Goal: Transaction & Acquisition: Purchase product/service

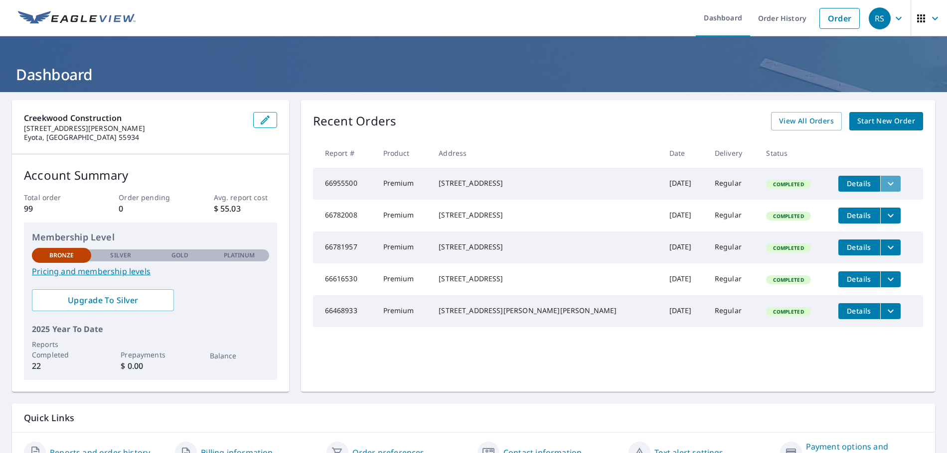
click at [887, 185] on icon "filesDropdownBtn-66955500" at bounding box center [890, 183] width 6 height 3
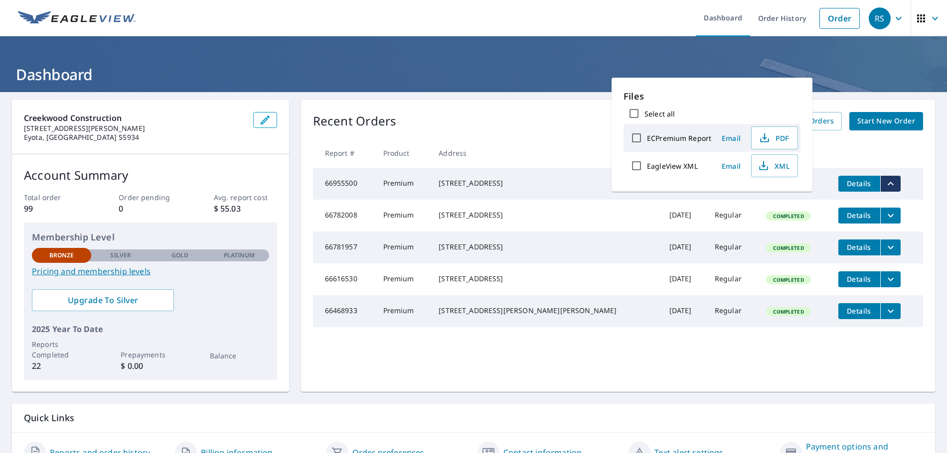
click at [892, 213] on td "Details" at bounding box center [876, 216] width 93 height 32
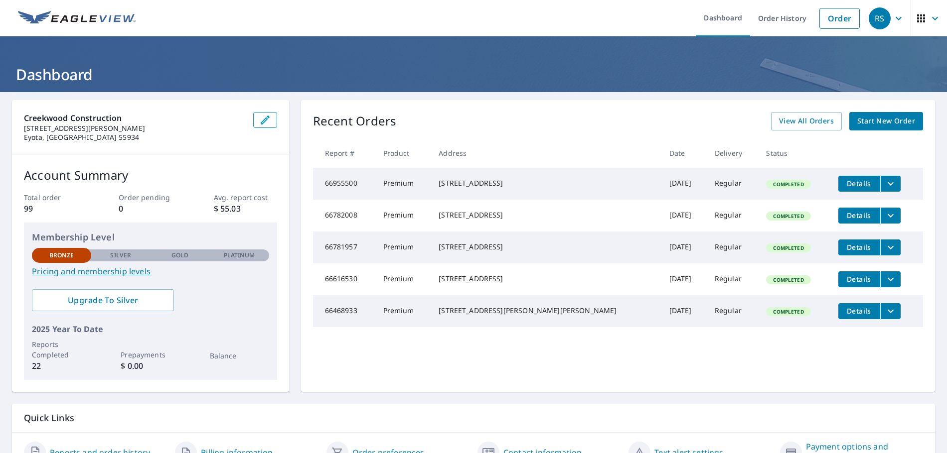
click at [789, 112] on div "Recent Orders View All Orders Start New Order Report # Product Address Date Del…" at bounding box center [618, 246] width 634 height 292
click at [787, 119] on span "View All Orders" at bounding box center [806, 121] width 55 height 12
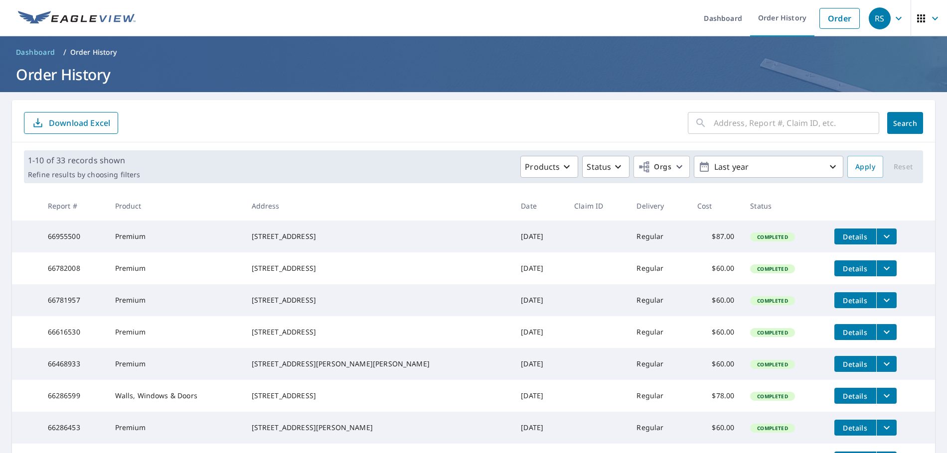
click at [840, 237] on span "Details" at bounding box center [855, 236] width 30 height 9
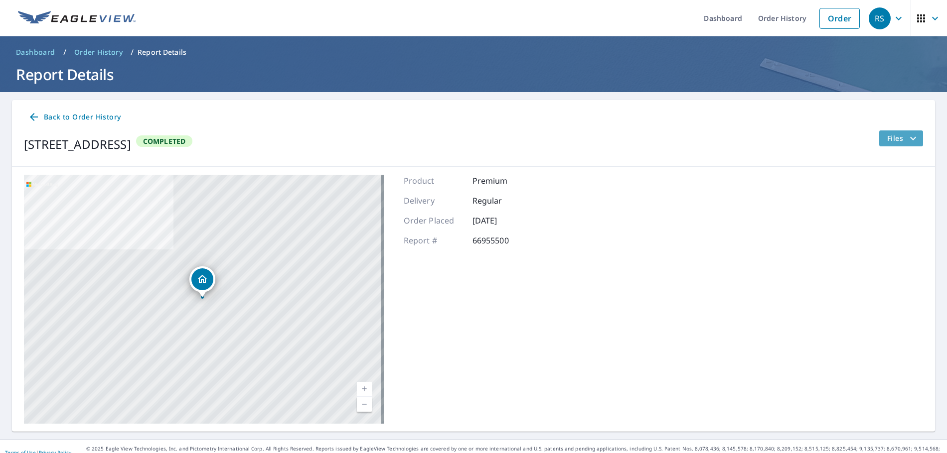
click at [907, 139] on icon "filesDropdownBtn-66955500" at bounding box center [913, 139] width 12 height 12
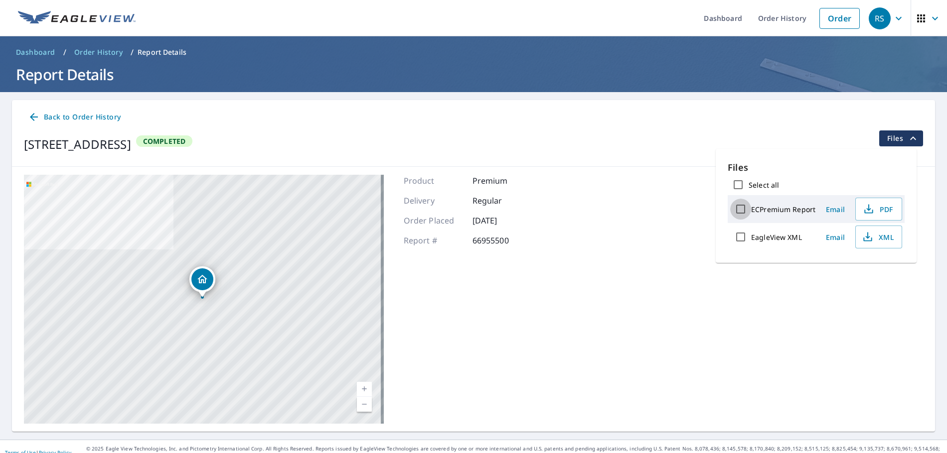
click at [738, 208] on input "ECPremium Report" at bounding box center [740, 209] width 21 height 21
checkbox input "true"
click at [859, 270] on span "Download" at bounding box center [866, 272] width 53 height 12
click at [90, 117] on span "Back to Order History" at bounding box center [74, 117] width 93 height 12
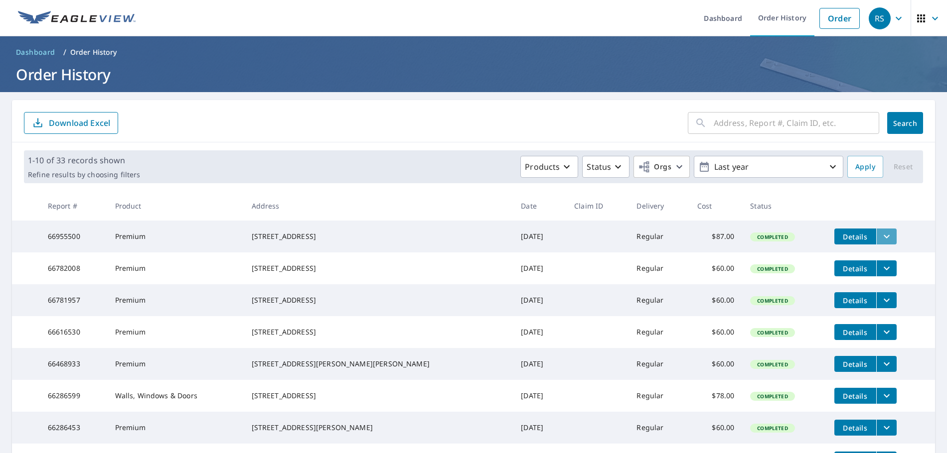
click at [880, 231] on icon "filesDropdownBtn-66955500" at bounding box center [886, 237] width 12 height 12
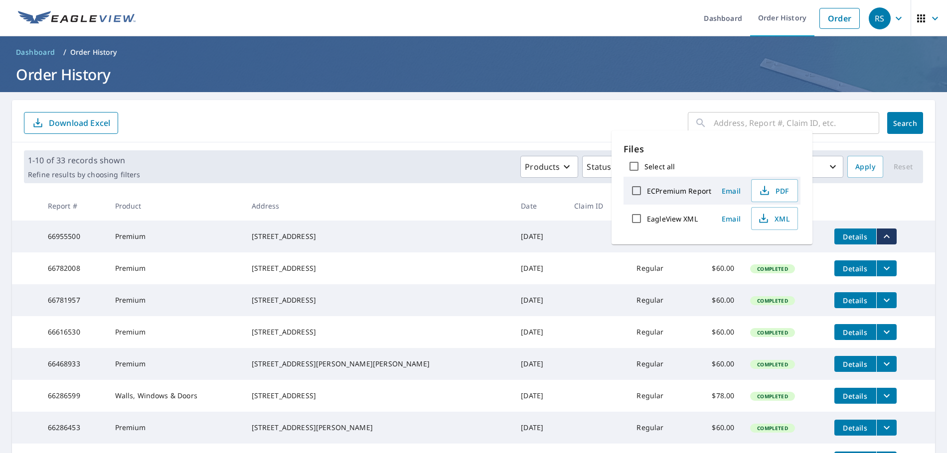
click at [723, 190] on span "Email" at bounding box center [731, 190] width 24 height 9
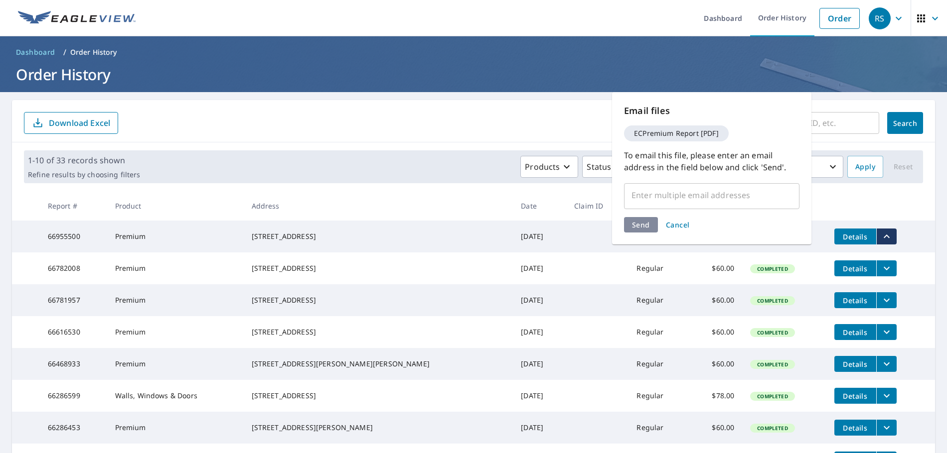
click at [722, 195] on input "text" at bounding box center [703, 195] width 151 height 19
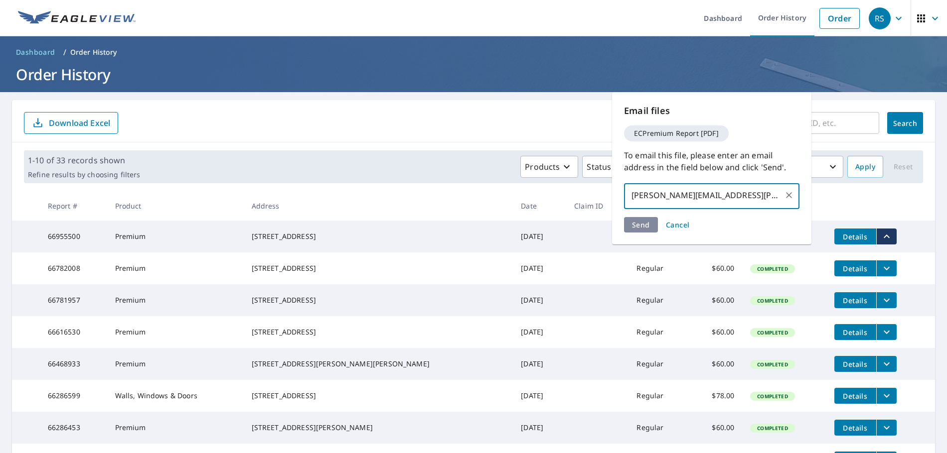
type input "[PERSON_NAME][EMAIL_ADDRESS][PERSON_NAME][DOMAIN_NAME]"
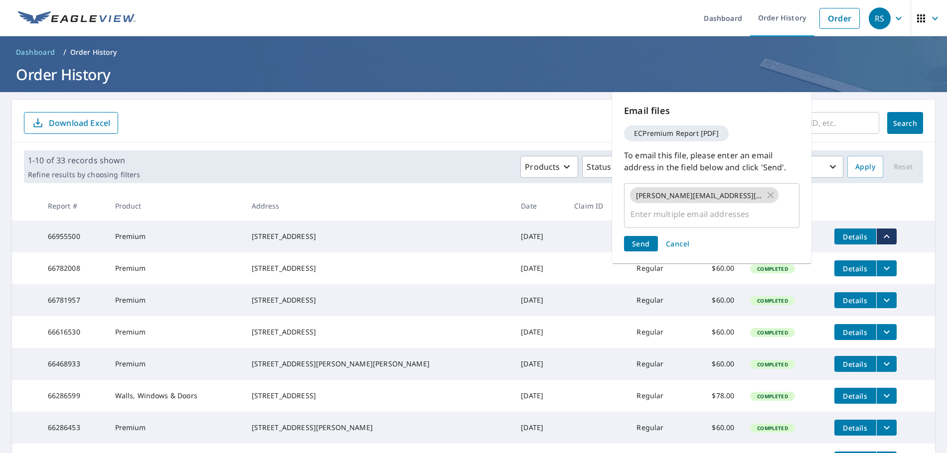
click at [645, 236] on div "Send Cancel" at bounding box center [711, 243] width 175 height 15
click at [644, 239] on span "Send" at bounding box center [641, 243] width 18 height 9
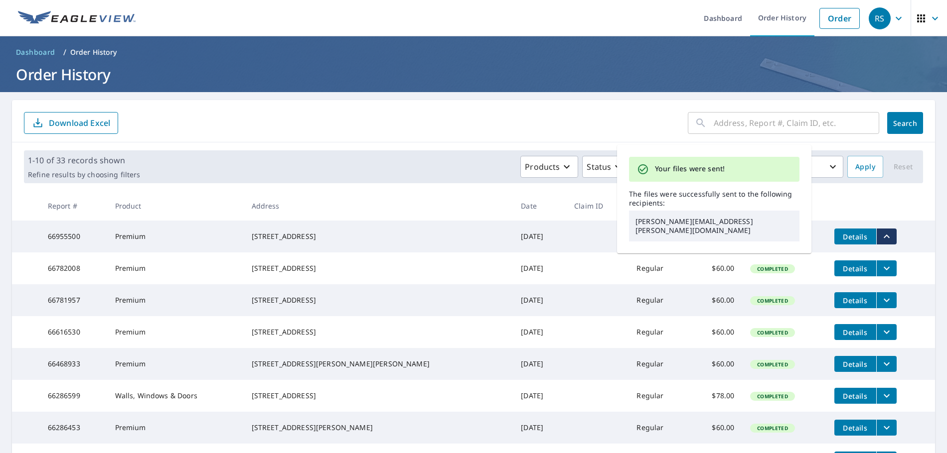
scroll to position [50, 0]
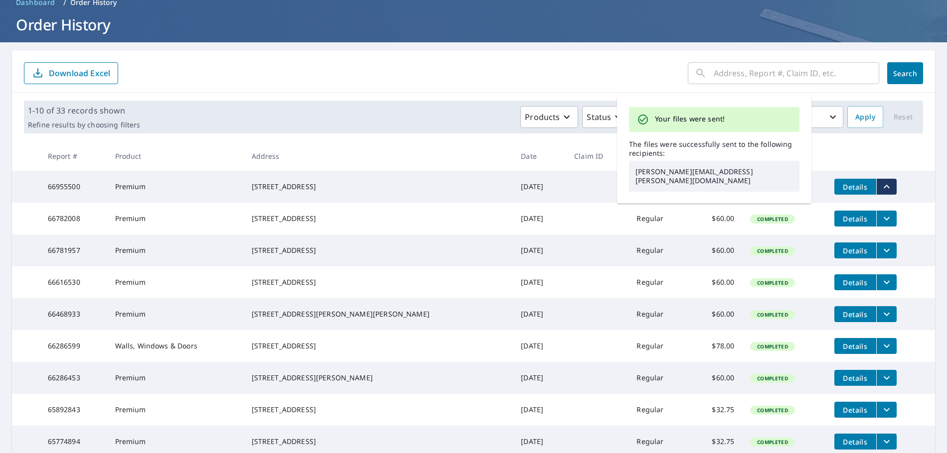
click at [874, 146] on th at bounding box center [880, 156] width 109 height 29
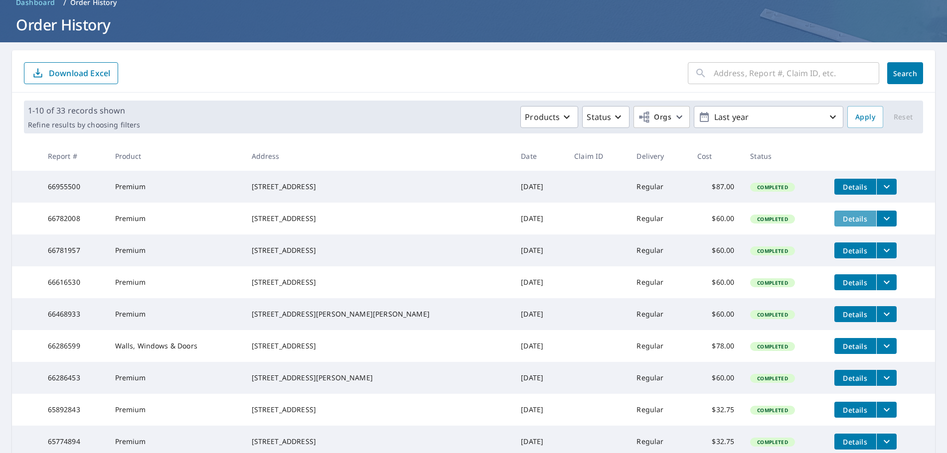
click at [840, 221] on span "Details" at bounding box center [855, 218] width 30 height 9
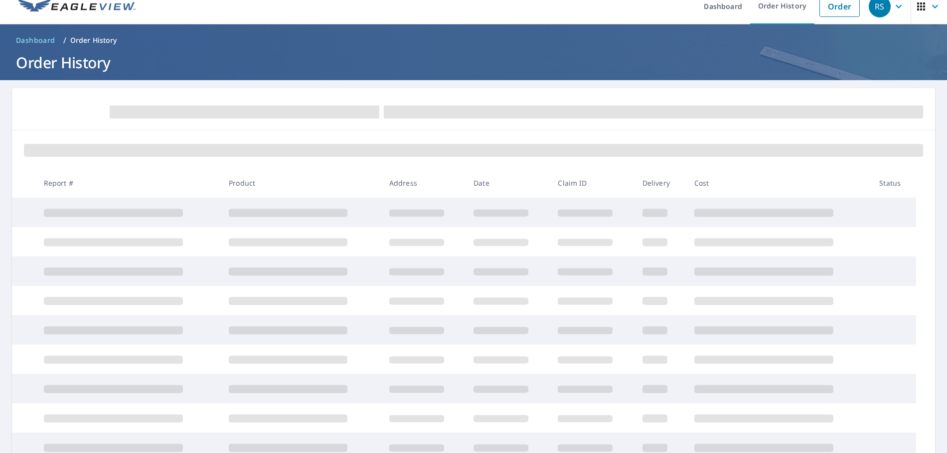
scroll to position [50, 0]
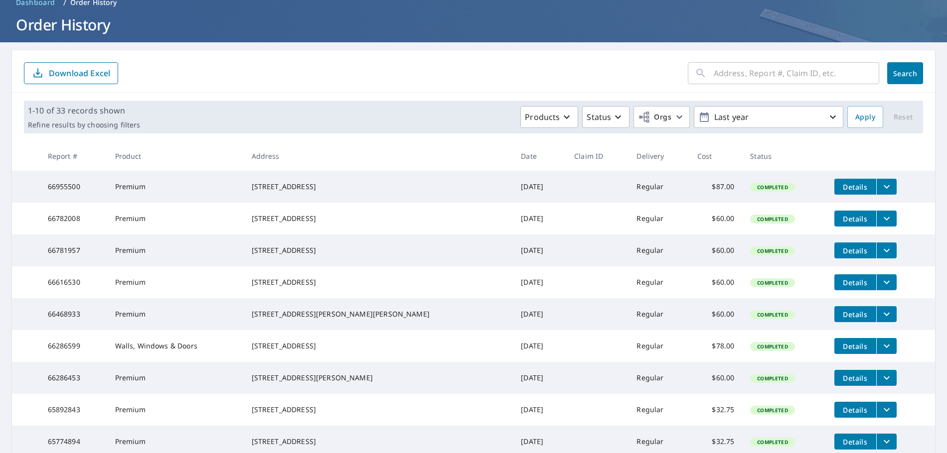
click at [880, 217] on icon "filesDropdownBtn-66782008" at bounding box center [886, 219] width 12 height 12
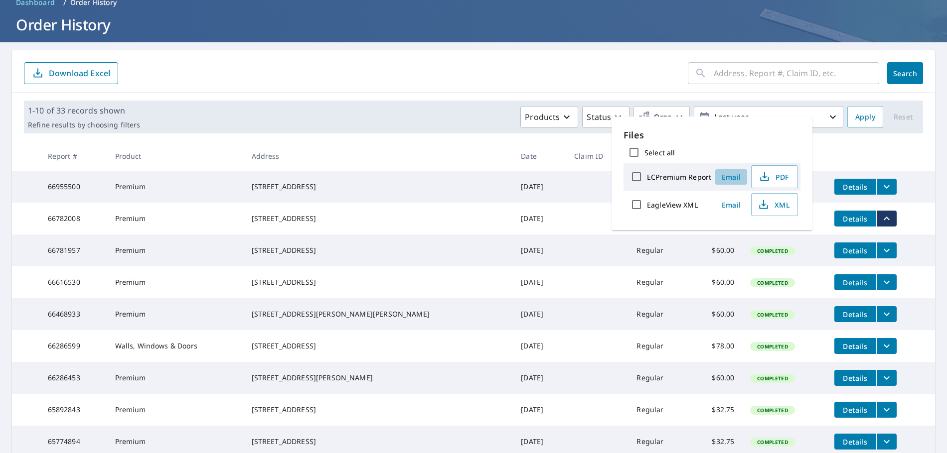
click at [723, 177] on span "Email" at bounding box center [731, 176] width 24 height 9
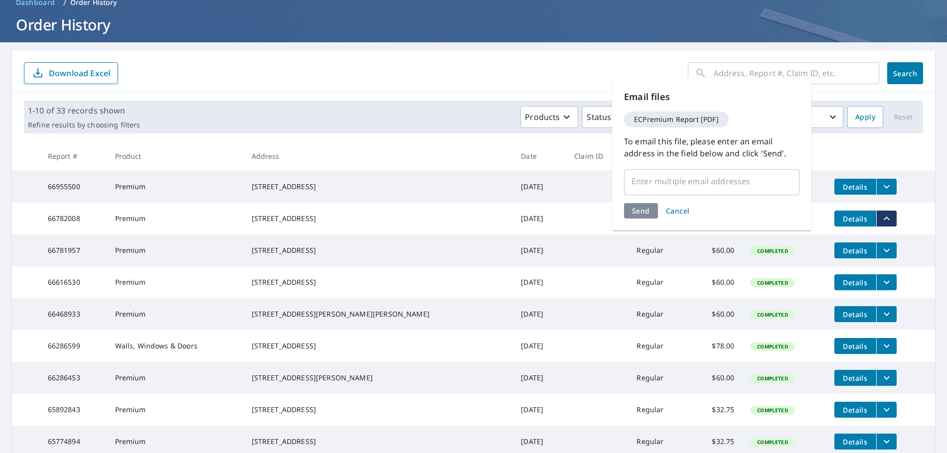
click at [713, 185] on input "text" at bounding box center [703, 181] width 151 height 19
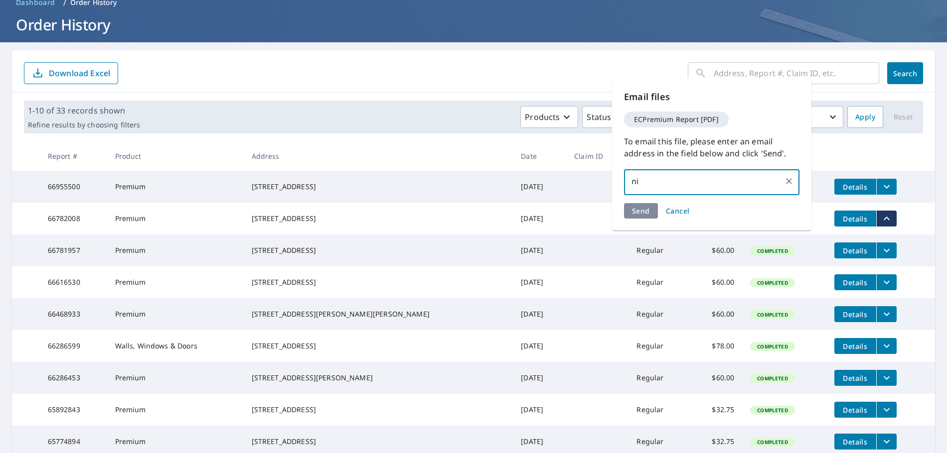
type input "n"
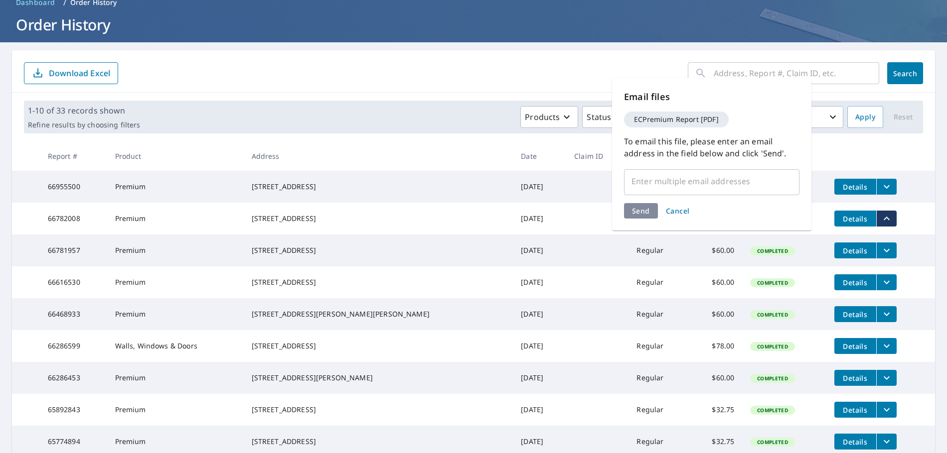
click at [420, 70] on form "​ Search Download Excel" at bounding box center [473, 73] width 899 height 22
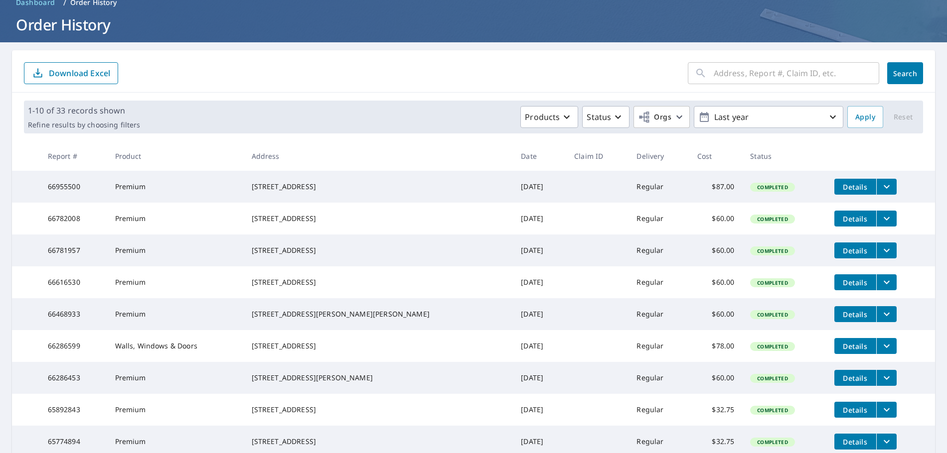
click at [880, 185] on icon "filesDropdownBtn-66955500" at bounding box center [886, 187] width 12 height 12
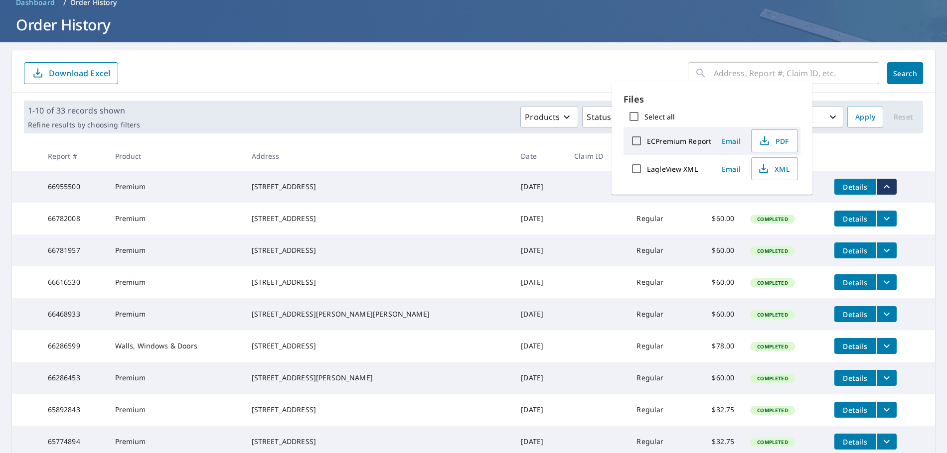
click at [733, 140] on span "Email" at bounding box center [731, 141] width 24 height 9
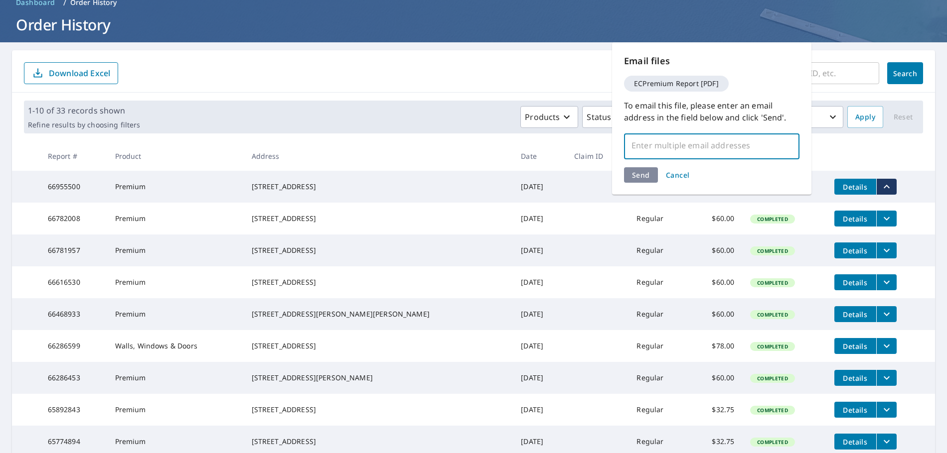
click at [666, 147] on input "text" at bounding box center [703, 145] width 151 height 19
type input "[PERSON_NAME][EMAIL_ADDRESS][PERSON_NAME][DOMAIN_NAME]"
click at [640, 177] on div "Send Cancel" at bounding box center [711, 174] width 175 height 15
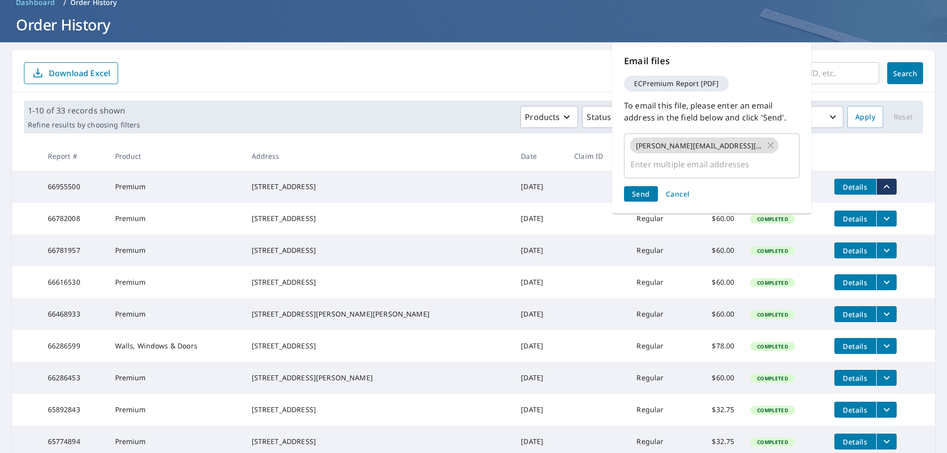
click at [640, 189] on span "Send" at bounding box center [641, 193] width 18 height 9
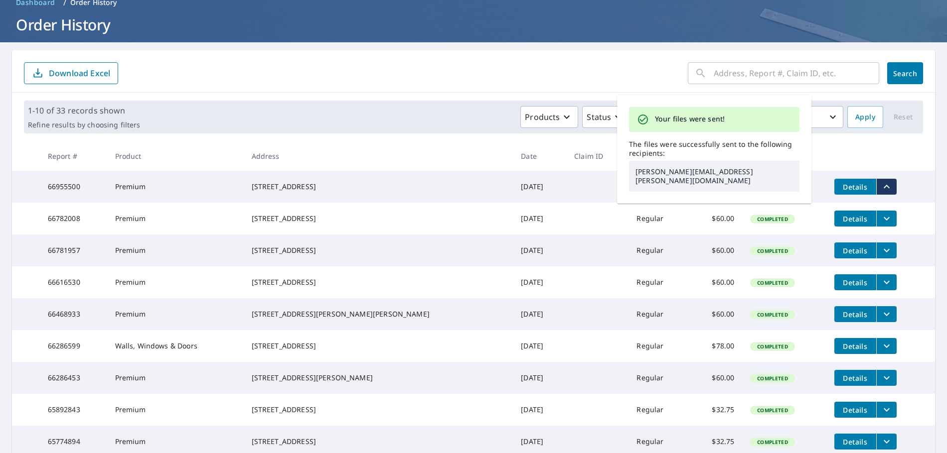
click at [840, 223] on span "Details" at bounding box center [855, 218] width 30 height 9
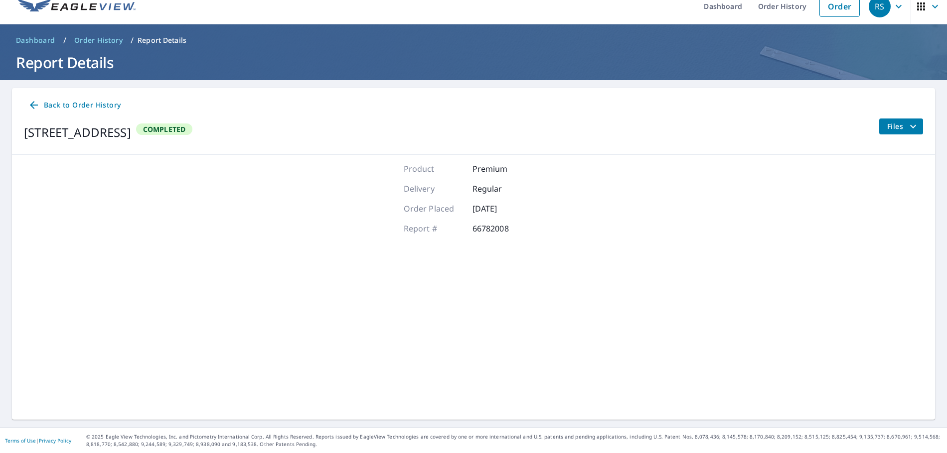
scroll to position [12, 0]
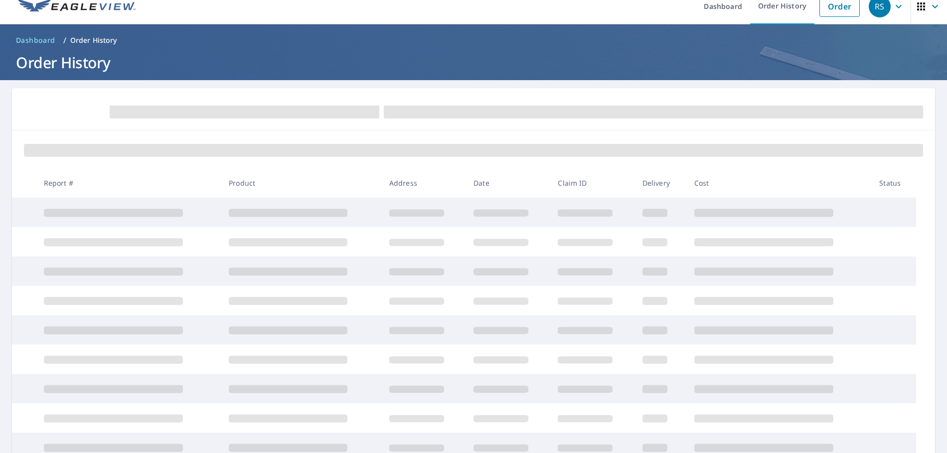
scroll to position [50, 0]
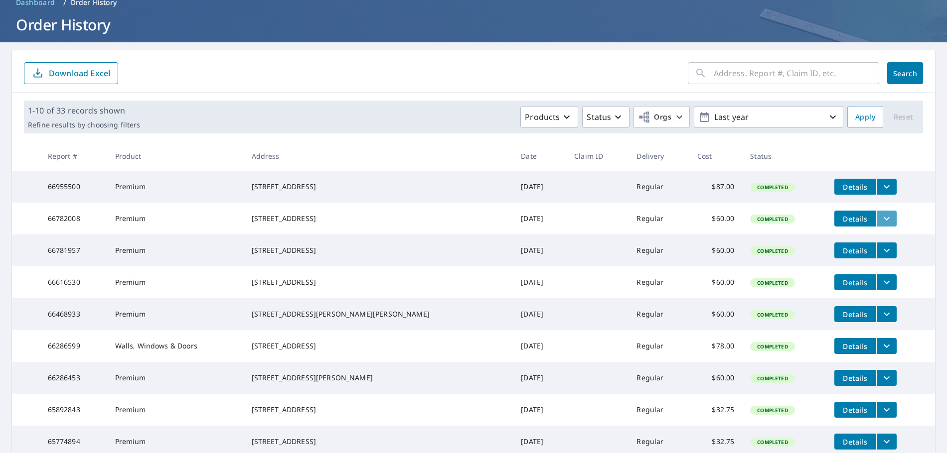
click at [880, 222] on icon "filesDropdownBtn-66782008" at bounding box center [886, 219] width 12 height 12
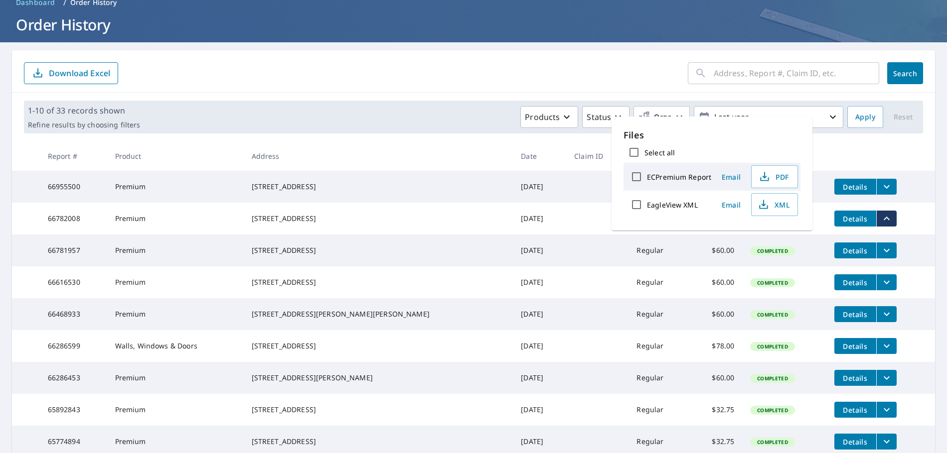
click at [731, 178] on span "Email" at bounding box center [731, 176] width 24 height 9
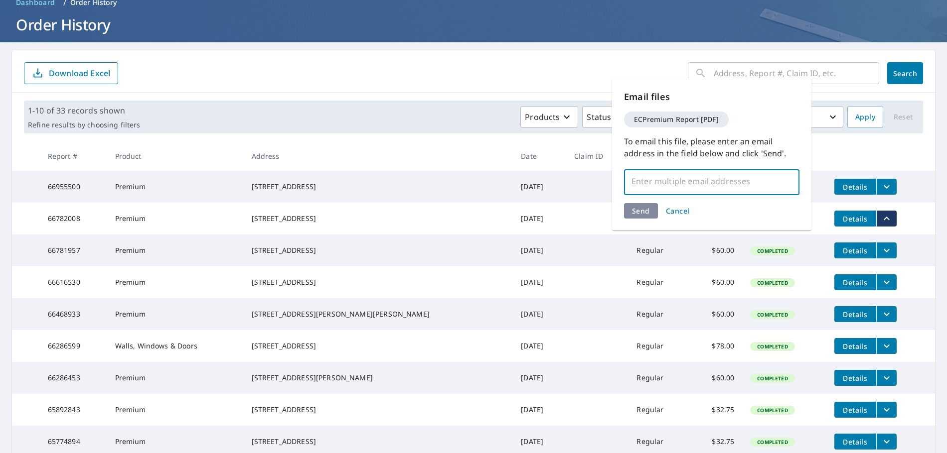
click at [698, 183] on input "text" at bounding box center [703, 181] width 151 height 19
type input "[PERSON_NAME][EMAIL_ADDRESS][PERSON_NAME][DOMAIN_NAME]"
click at [634, 210] on div "Send Cancel" at bounding box center [711, 210] width 175 height 15
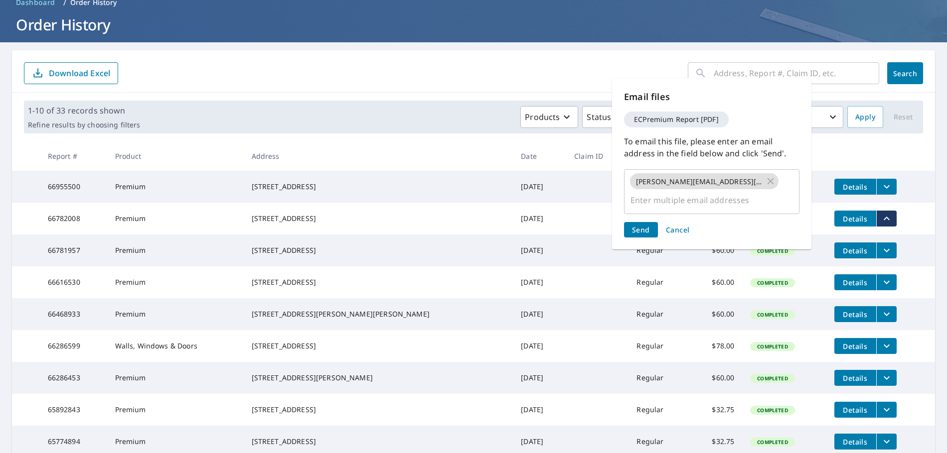
click at [638, 225] on span "Send" at bounding box center [641, 229] width 18 height 9
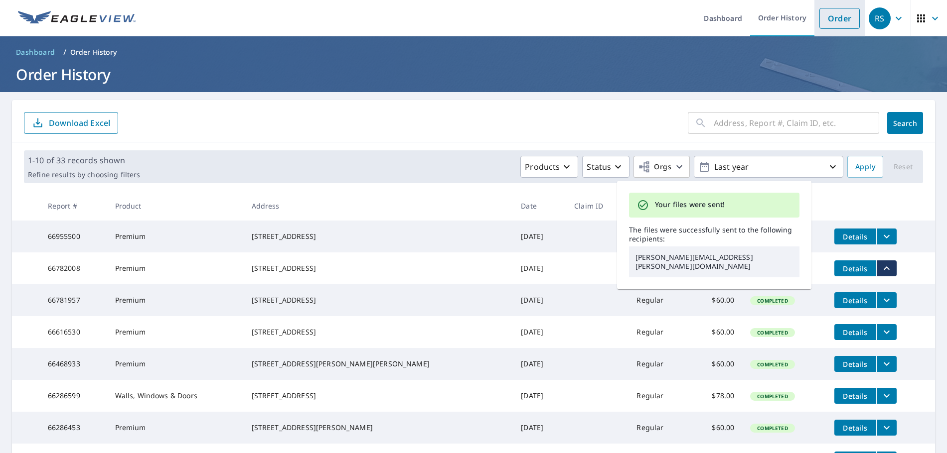
click at [822, 19] on link "Order" at bounding box center [839, 18] width 40 height 21
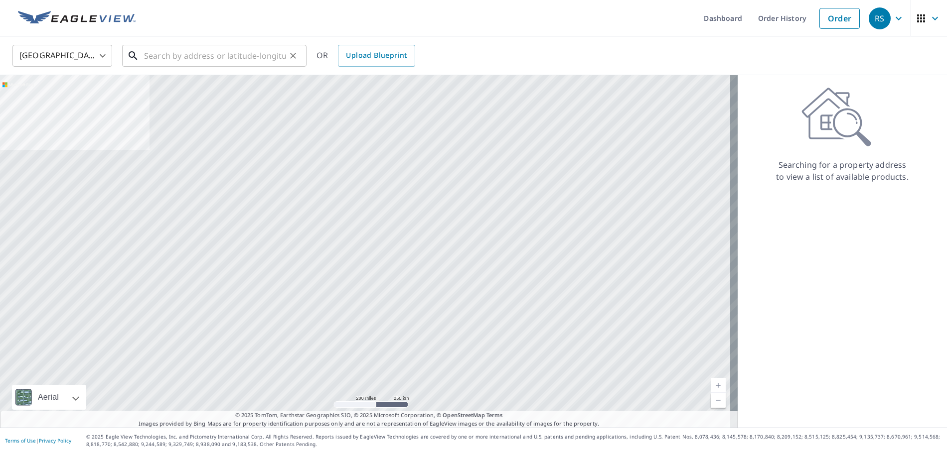
click at [253, 54] on input "text" at bounding box center [215, 56] width 142 height 28
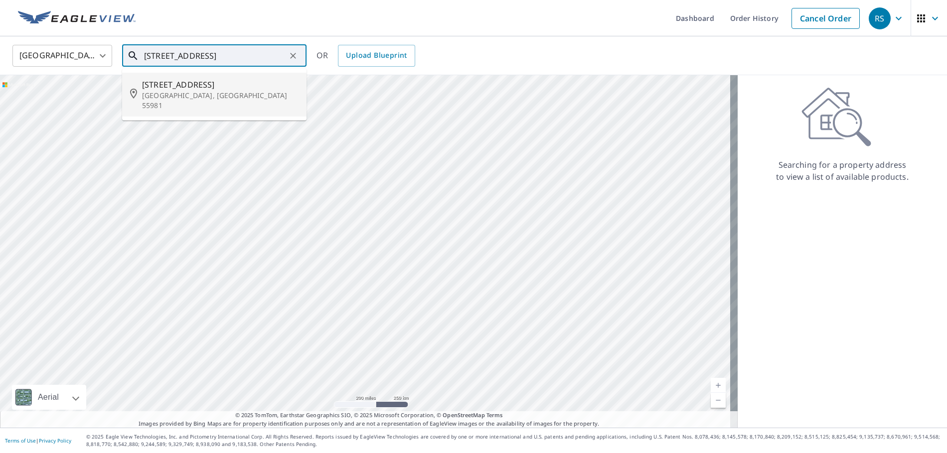
click at [157, 93] on p "[GEOGRAPHIC_DATA], [GEOGRAPHIC_DATA] 55981" at bounding box center [220, 101] width 156 height 20
type input "[STREET_ADDRESS]"
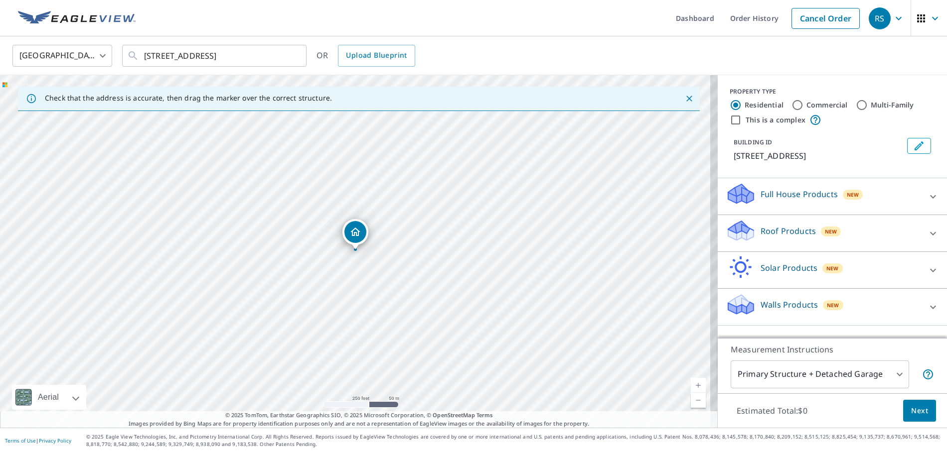
click at [927, 233] on icon at bounding box center [933, 234] width 12 height 12
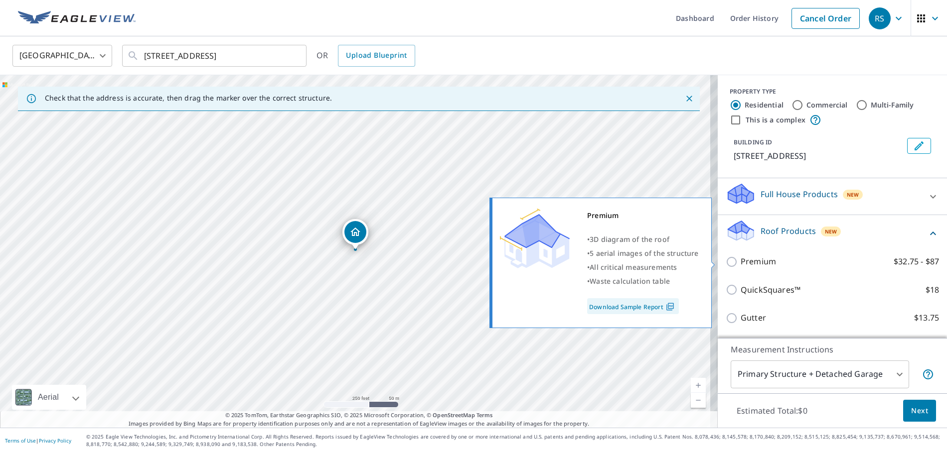
click at [726, 262] on input "Premium $32.75 - $87" at bounding box center [732, 262] width 15 height 12
checkbox input "true"
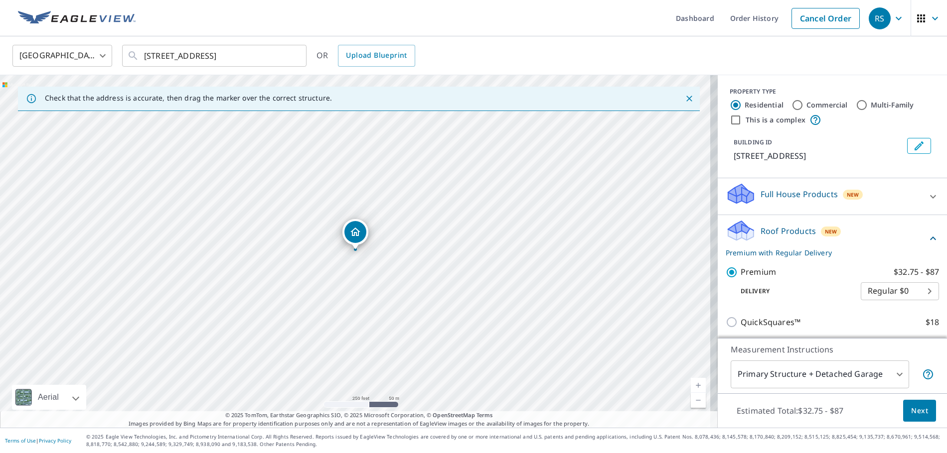
click at [912, 409] on span "Next" at bounding box center [919, 411] width 17 height 12
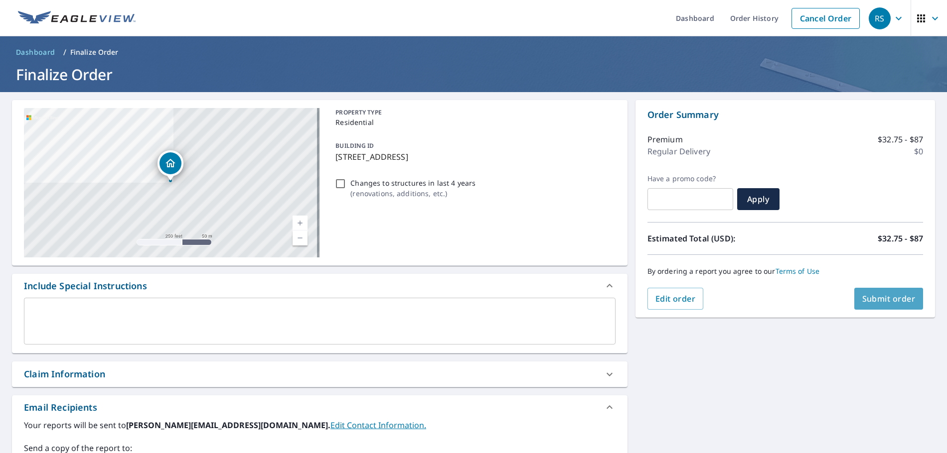
click at [878, 297] on span "Submit order" at bounding box center [888, 298] width 53 height 11
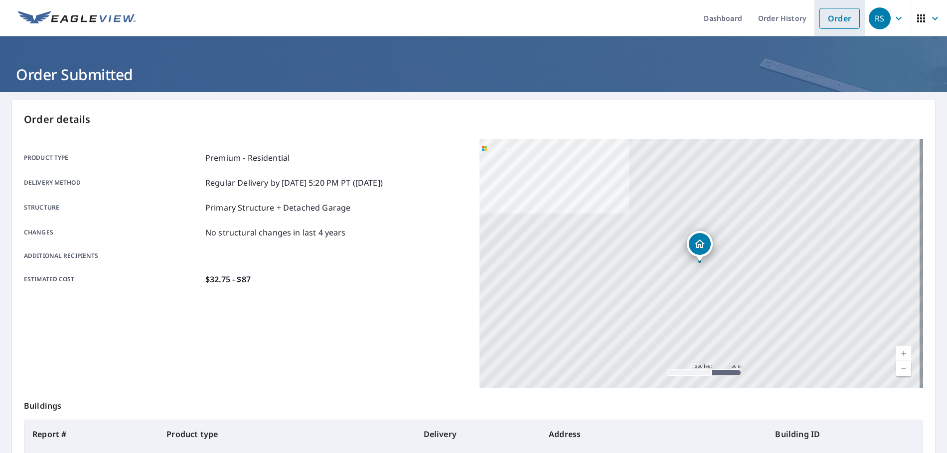
click at [825, 23] on link "Order" at bounding box center [839, 18] width 40 height 21
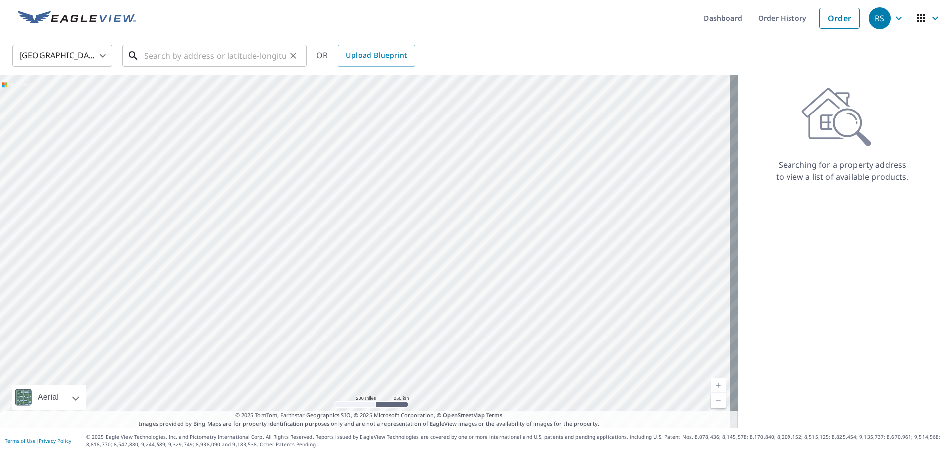
click at [162, 56] on input "text" at bounding box center [215, 56] width 142 height 28
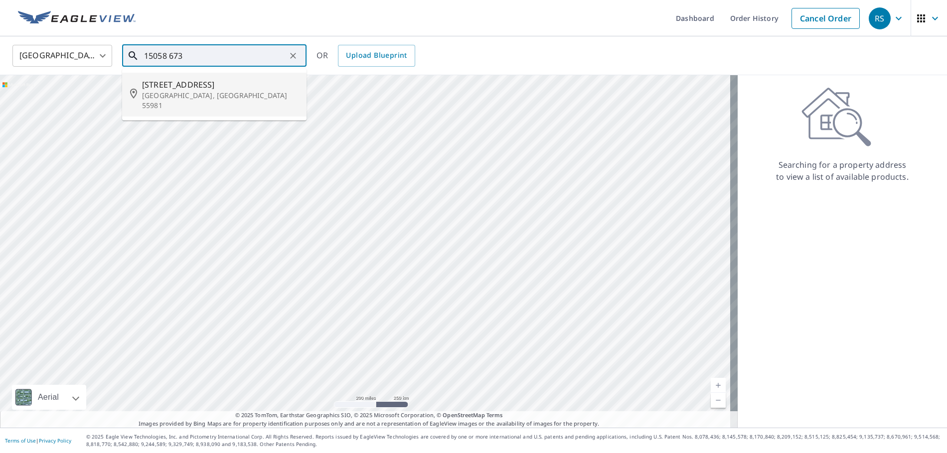
click at [179, 88] on span "[STREET_ADDRESS]" at bounding box center [220, 85] width 156 height 12
type input "[STREET_ADDRESS]"
